Goal: Task Accomplishment & Management: Manage account settings

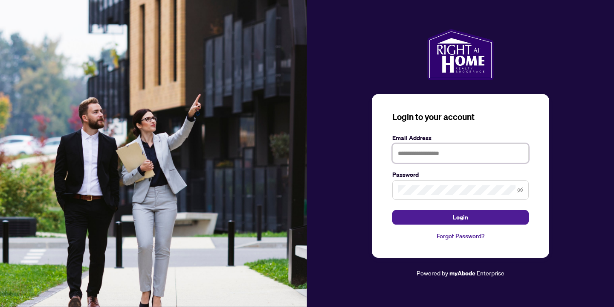
click at [413, 150] on input "text" at bounding box center [460, 153] width 136 height 20
click at [0, 306] on com-1password-button at bounding box center [0, 307] width 0 height 0
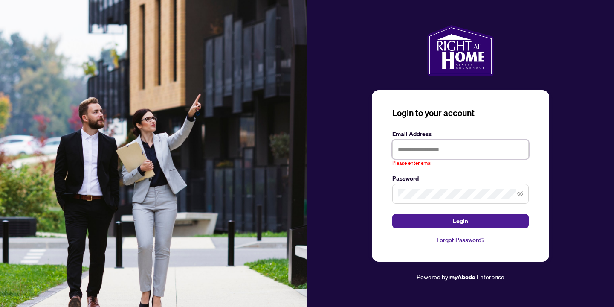
type input "**********"
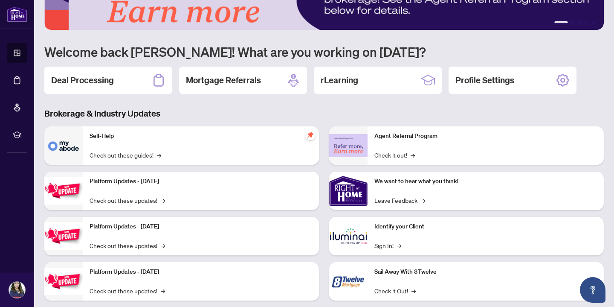
scroll to position [42, 0]
click at [114, 82] on div "Deal Processing" at bounding box center [108, 79] width 128 height 27
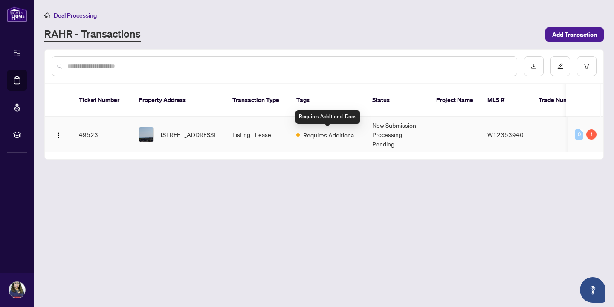
click at [320, 136] on span "Requires Additional Docs" at bounding box center [330, 134] width 55 height 9
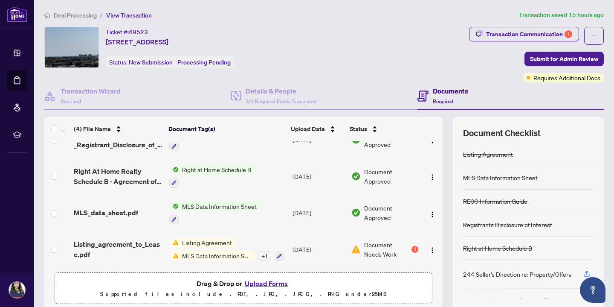
scroll to position [20, 0]
click at [215, 253] on span "MLS Data Information Sheet" at bounding box center [216, 255] width 75 height 9
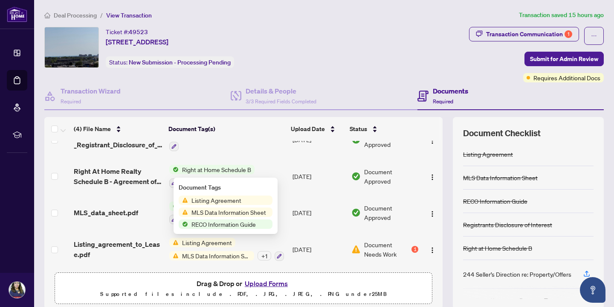
click at [374, 244] on span "Document Needs Work" at bounding box center [387, 249] width 46 height 19
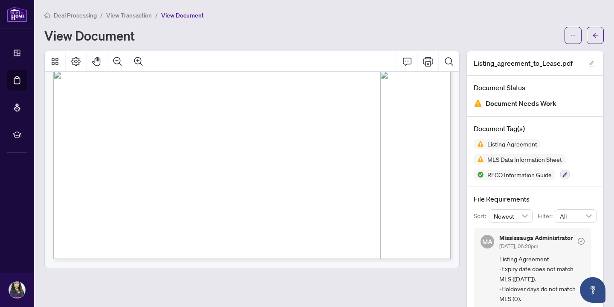
scroll to position [44, 0]
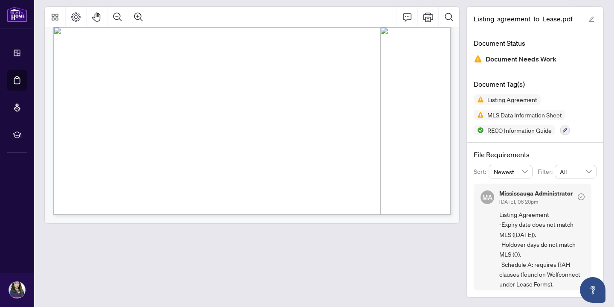
click at [155, 249] on div at bounding box center [251, 151] width 415 height 291
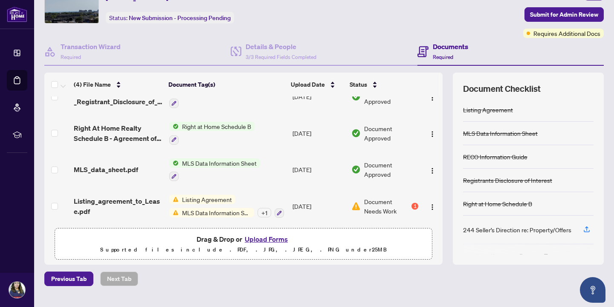
scroll to position [20, 0]
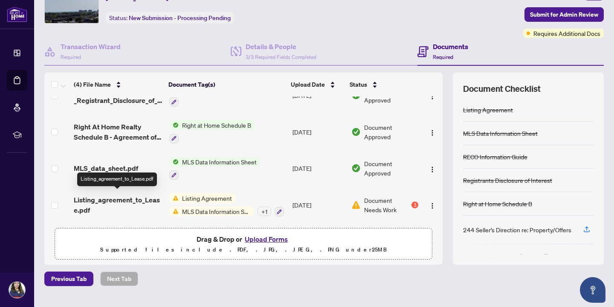
click at [122, 196] on span "Listing_agreement_to_Lease.pdf" at bounding box center [118, 204] width 89 height 20
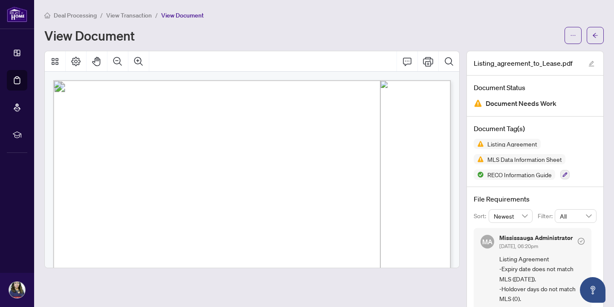
click at [132, 14] on span "View Transaction" at bounding box center [129, 16] width 46 height 8
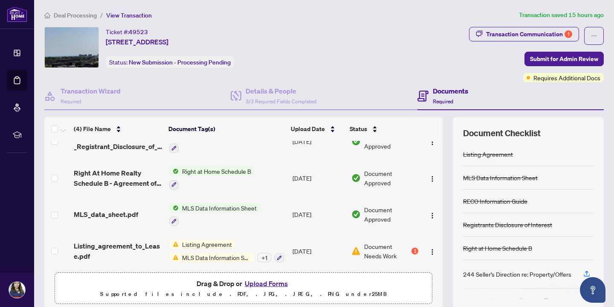
scroll to position [20, 0]
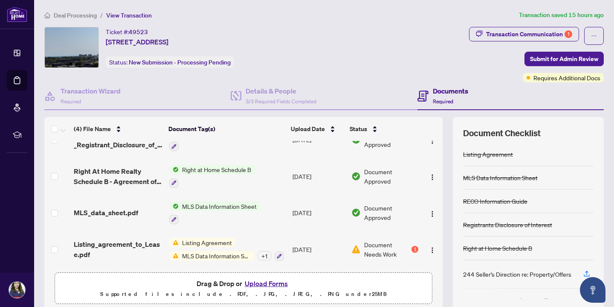
click at [264, 281] on button "Upload Forms" at bounding box center [266, 283] width 48 height 11
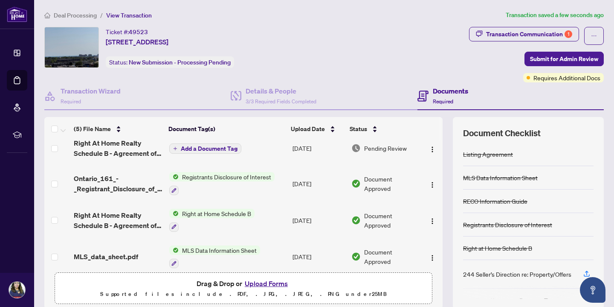
scroll to position [0, 0]
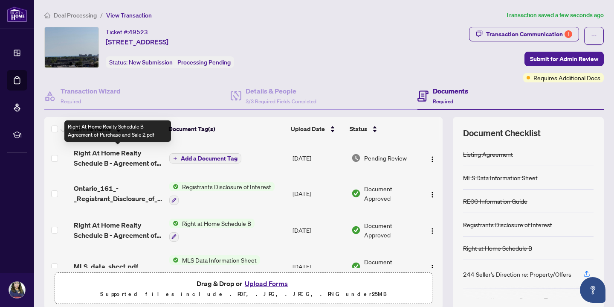
click at [141, 157] on span "Right At Home Realty Schedule B - Agreement of Purchase and Sale 2.pdf" at bounding box center [118, 158] width 89 height 20
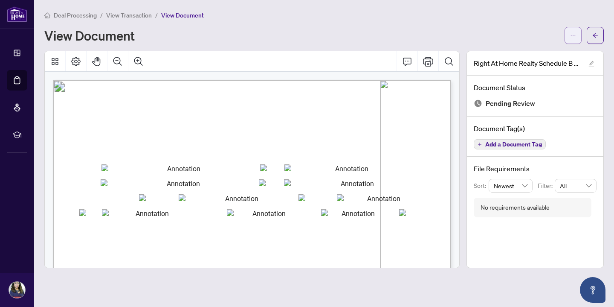
click at [577, 34] on button "button" at bounding box center [573, 35] width 17 height 17
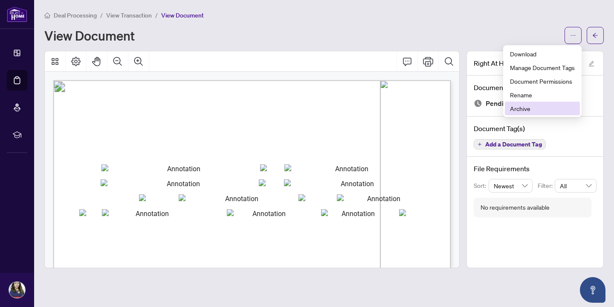
click at [526, 110] on span "Archive" at bounding box center [542, 108] width 65 height 9
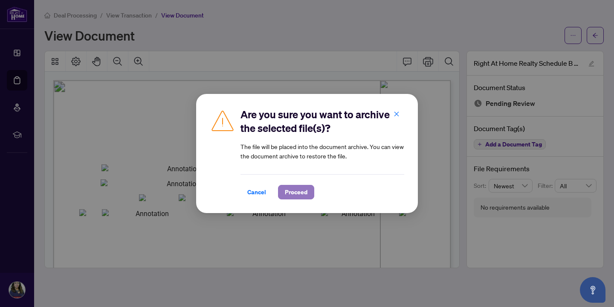
click at [289, 193] on span "Proceed" at bounding box center [296, 192] width 23 height 14
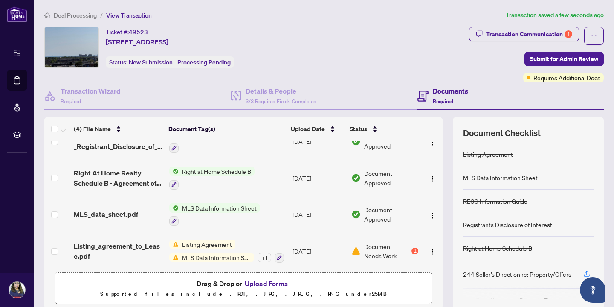
scroll to position [20, 0]
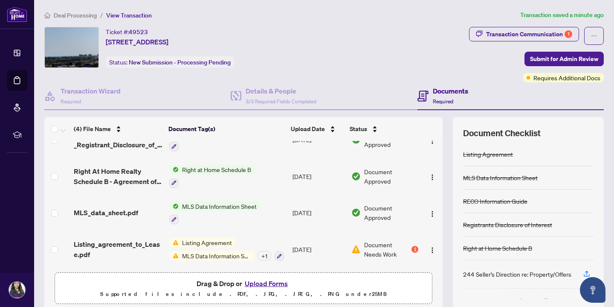
click at [271, 284] on button "Upload Forms" at bounding box center [266, 283] width 48 height 11
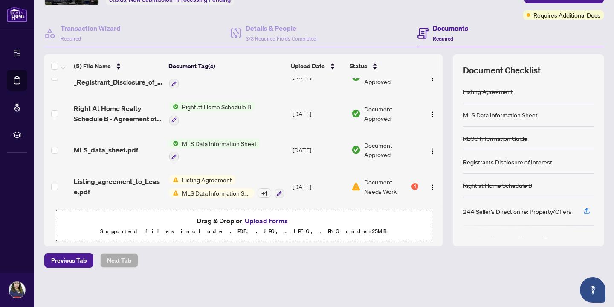
scroll to position [48, 0]
